Goal: Task Accomplishment & Management: Manage account settings

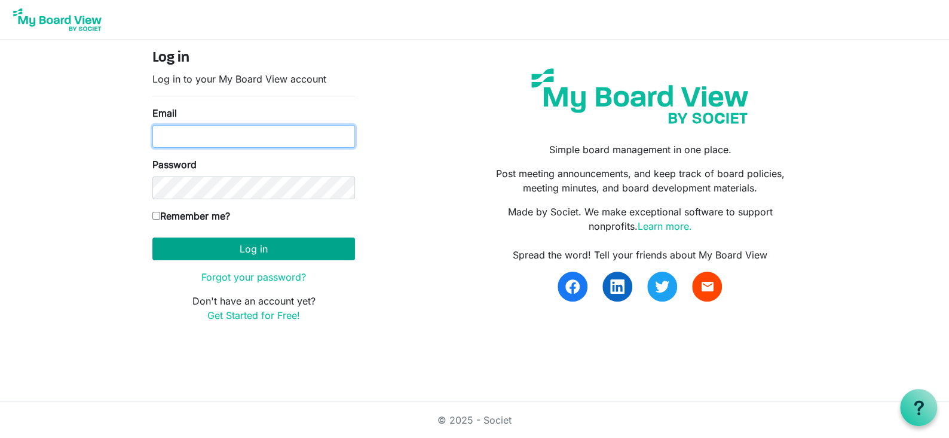
type input "[EMAIL_ADDRESS][DOMAIN_NAME]"
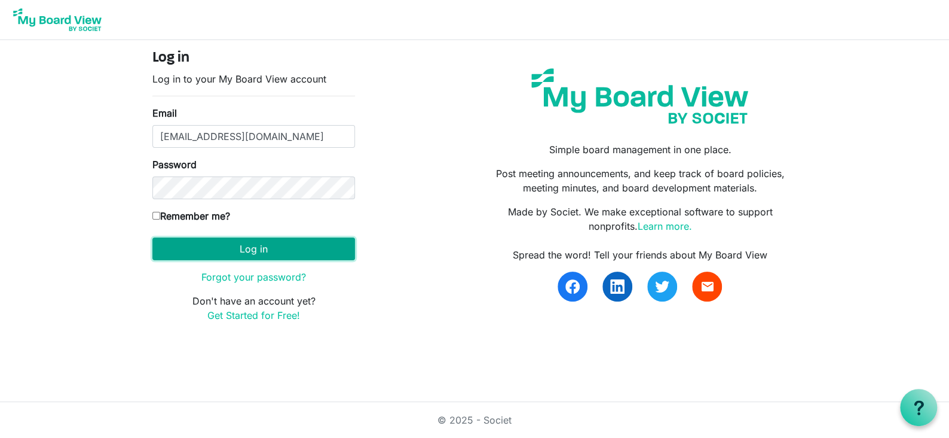
click at [219, 243] on button "Log in" at bounding box center [253, 248] width 203 height 23
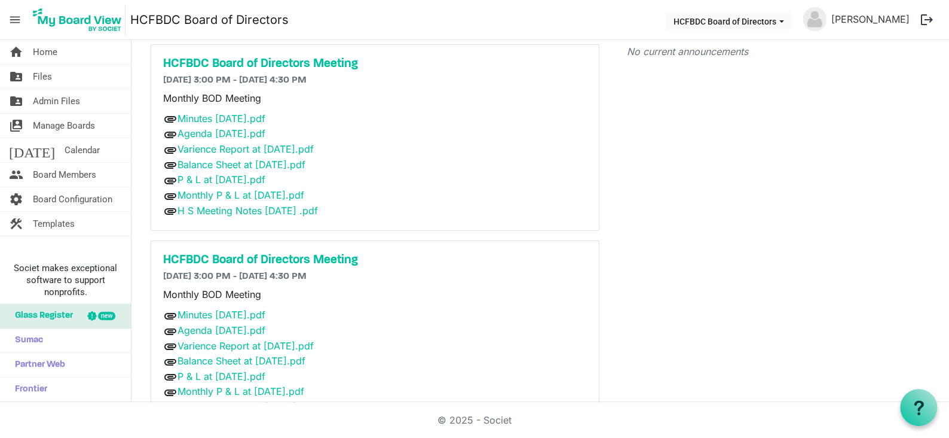
scroll to position [46, 0]
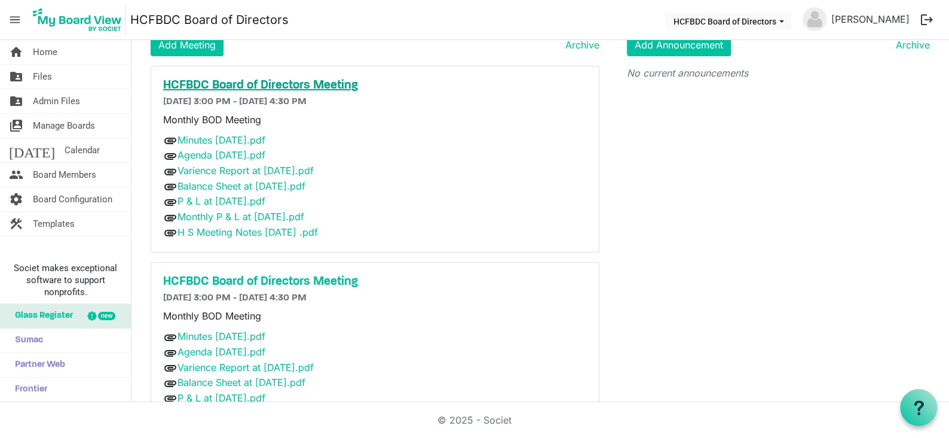
click at [221, 82] on h5 "HCFBDC Board of Directors Meeting" at bounding box center [375, 85] width 424 height 14
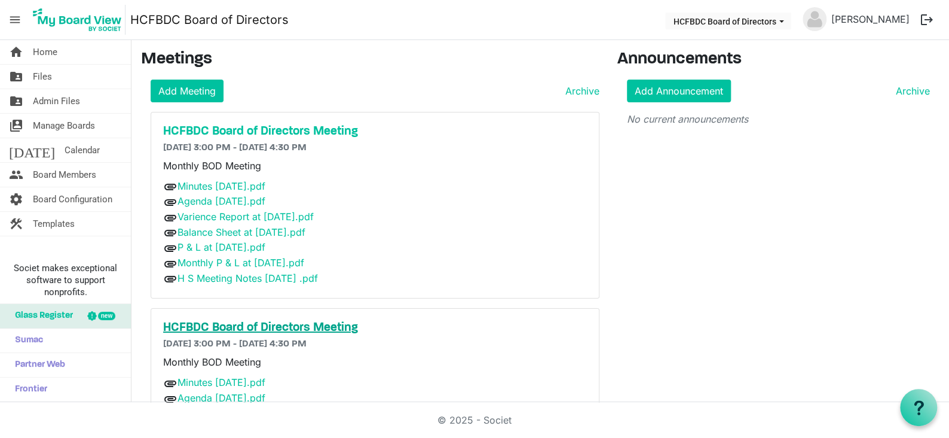
click at [225, 323] on h5 "HCFBDC Board of Directors Meeting" at bounding box center [375, 327] width 424 height 14
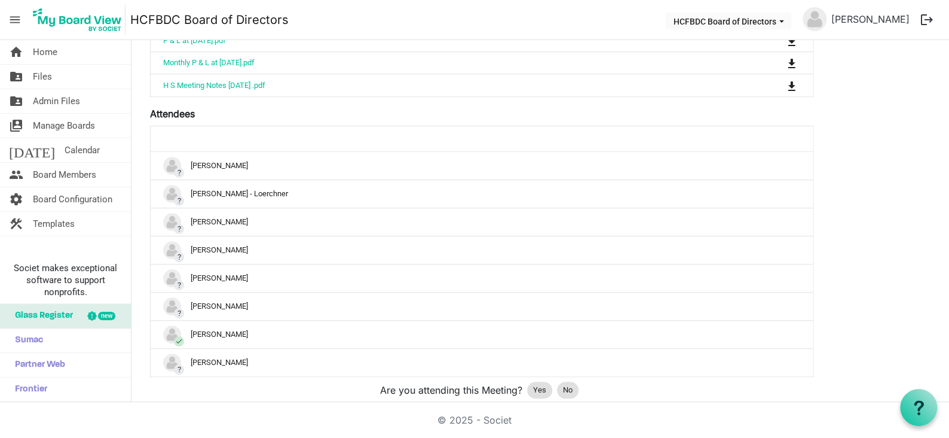
scroll to position [433, 0]
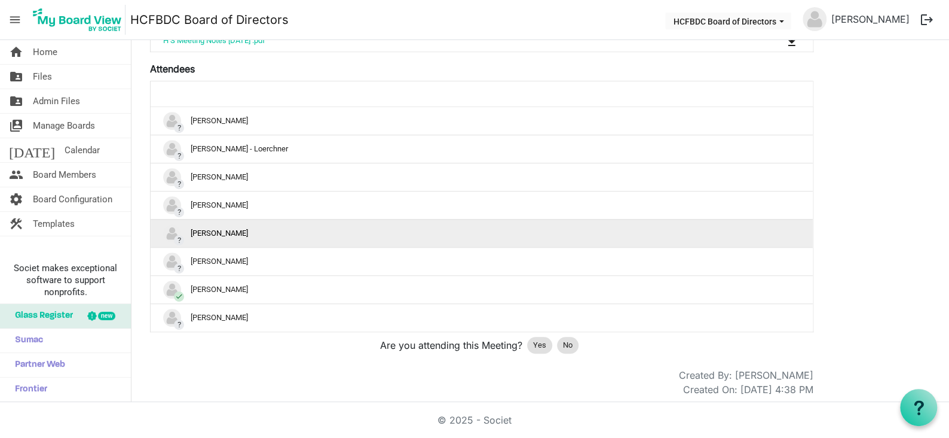
click at [200, 230] on div "? Marg Deichert" at bounding box center [481, 233] width 637 height 18
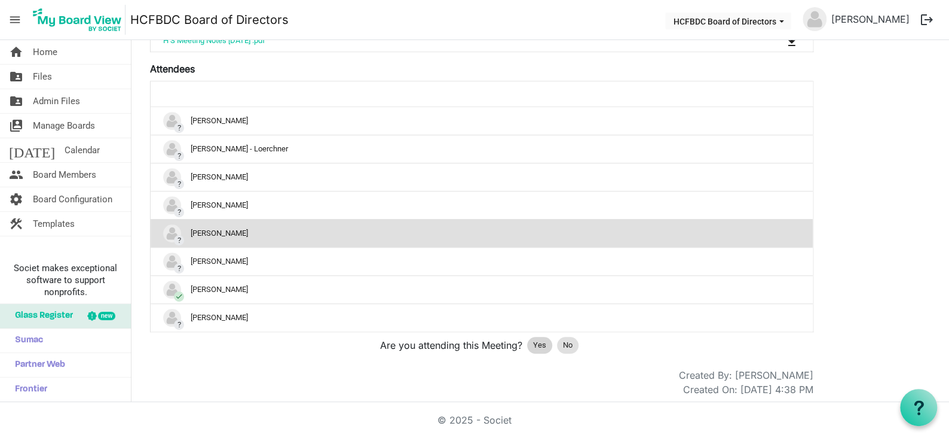
click at [532, 338] on div "Yes" at bounding box center [539, 345] width 25 height 17
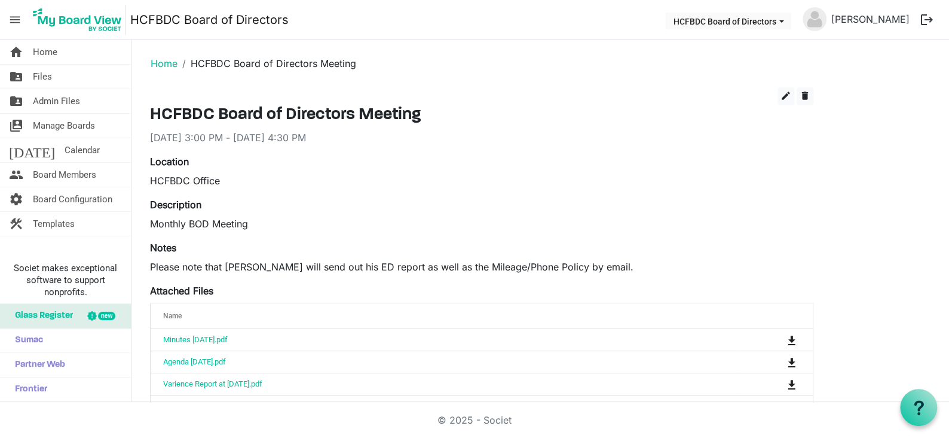
scroll to position [0, 0]
click at [53, 50] on span "Home" at bounding box center [45, 52] width 25 height 24
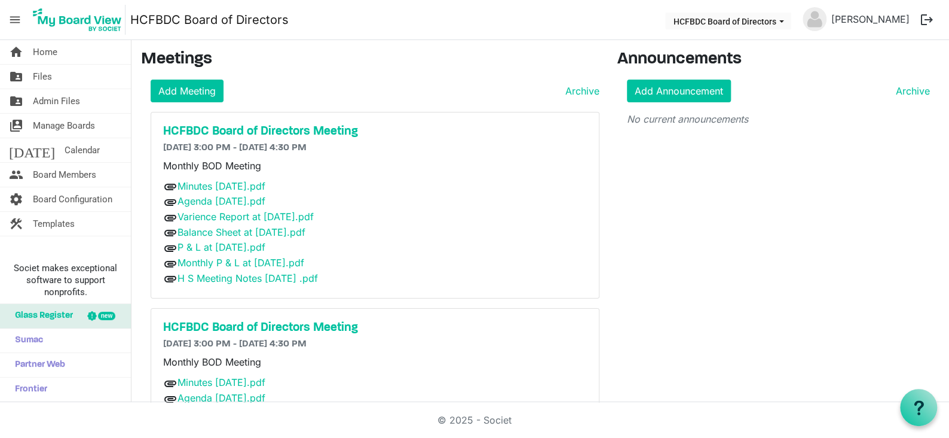
click at [922, 19] on button "logout" at bounding box center [927, 19] width 25 height 25
